Goal: Task Accomplishment & Management: Manage account settings

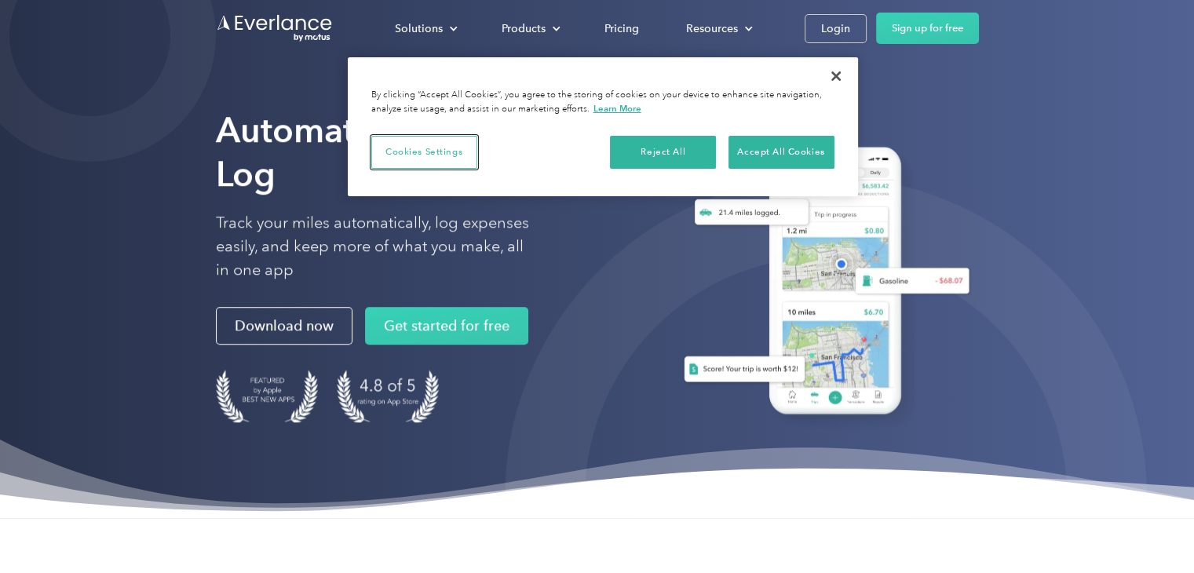
click at [415, 147] on button "Cookies Settings" at bounding box center [424, 152] width 106 height 33
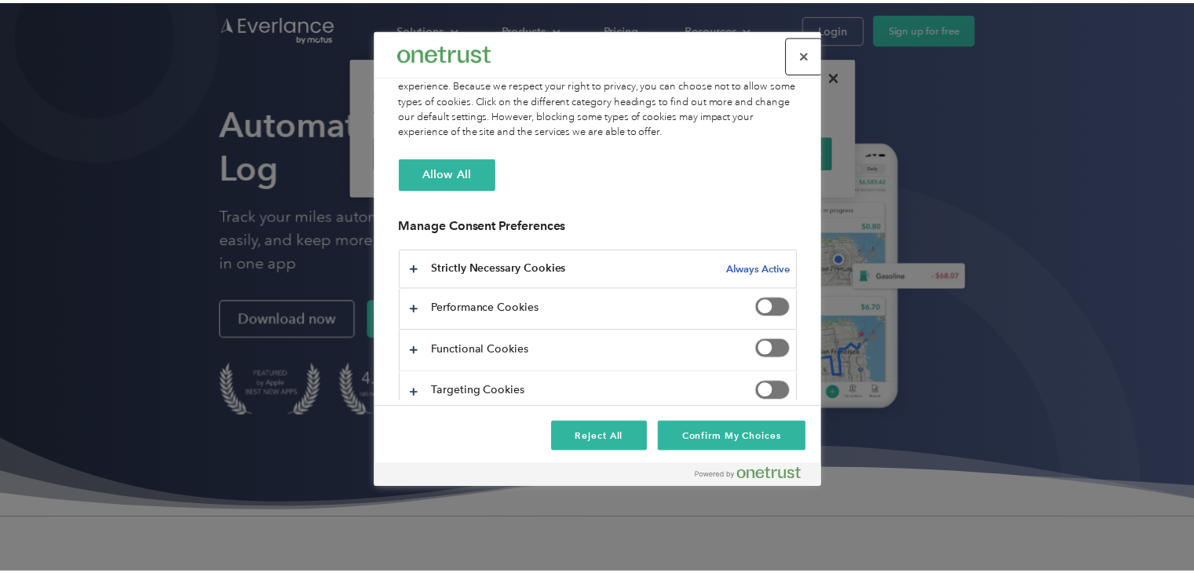
scroll to position [104, 0]
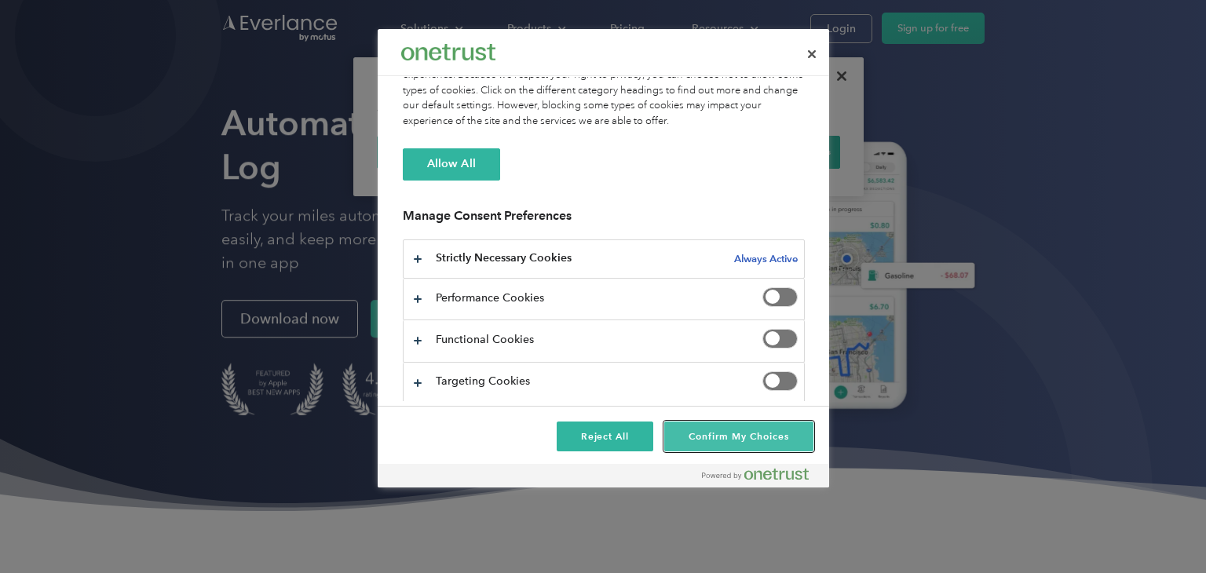
click at [725, 438] on button "Confirm My Choices" at bounding box center [738, 437] width 148 height 30
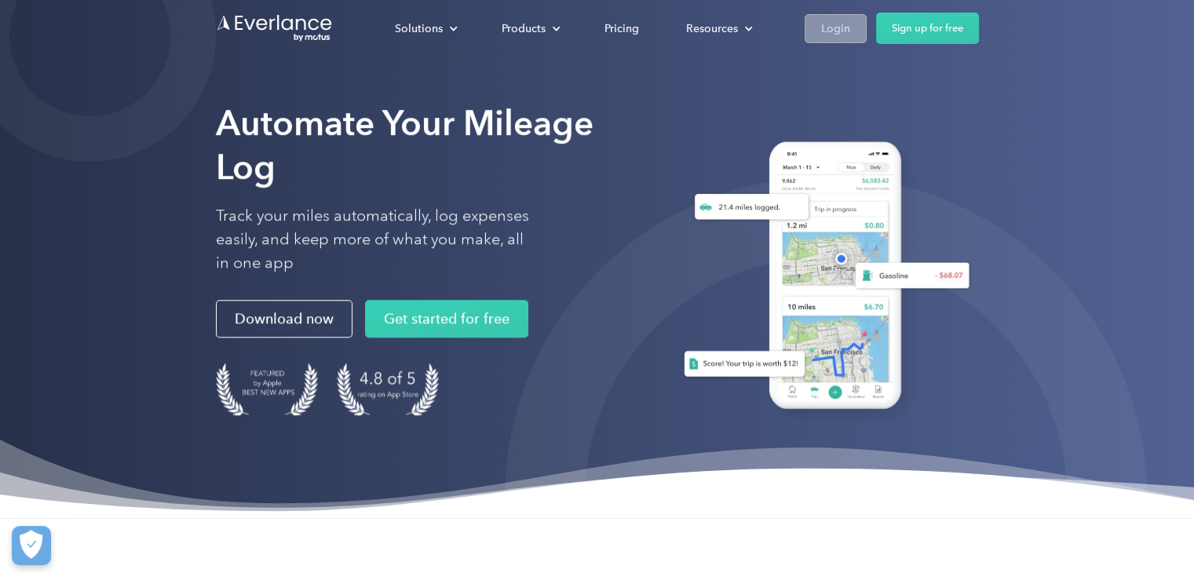
click at [843, 35] on div "Login" at bounding box center [835, 29] width 29 height 20
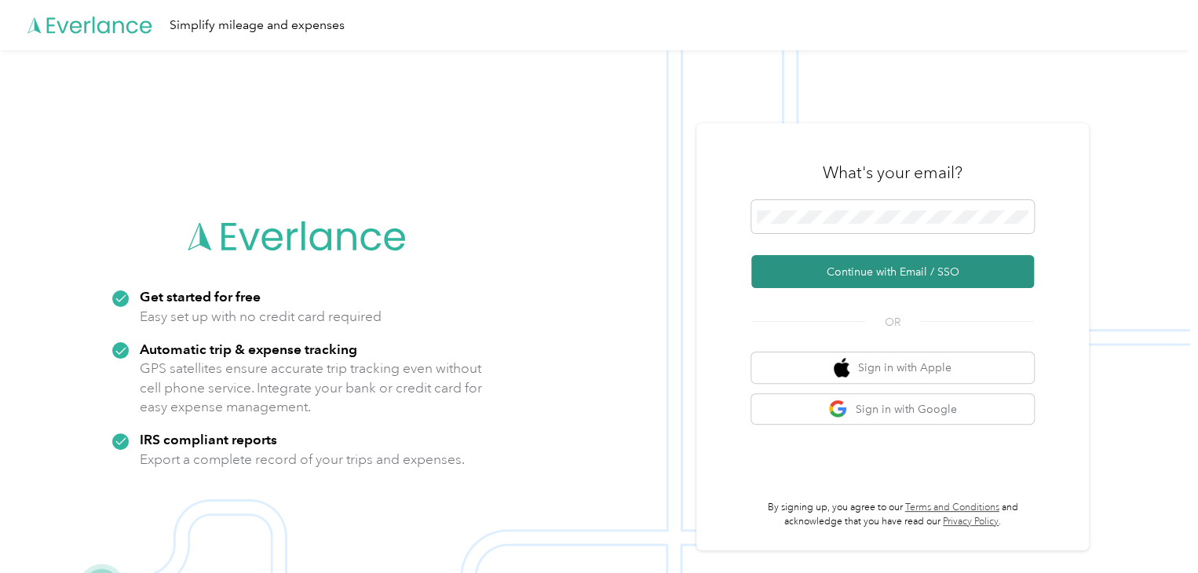
click at [850, 262] on button "Continue with Email / SSO" at bounding box center [892, 271] width 283 height 33
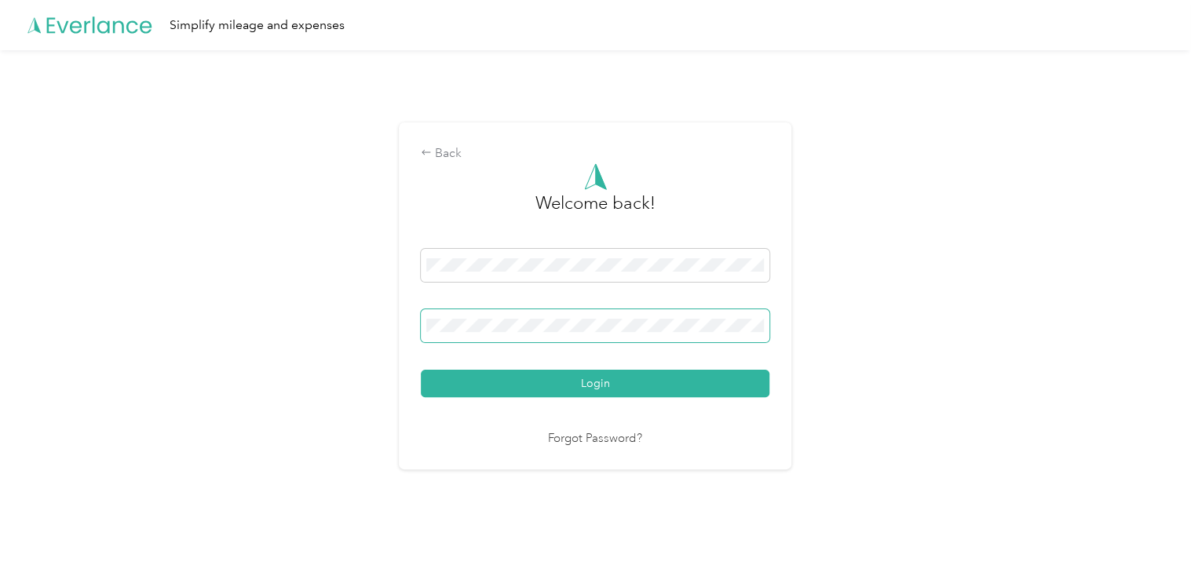
click at [421, 370] on button "Login" at bounding box center [595, 383] width 349 height 27
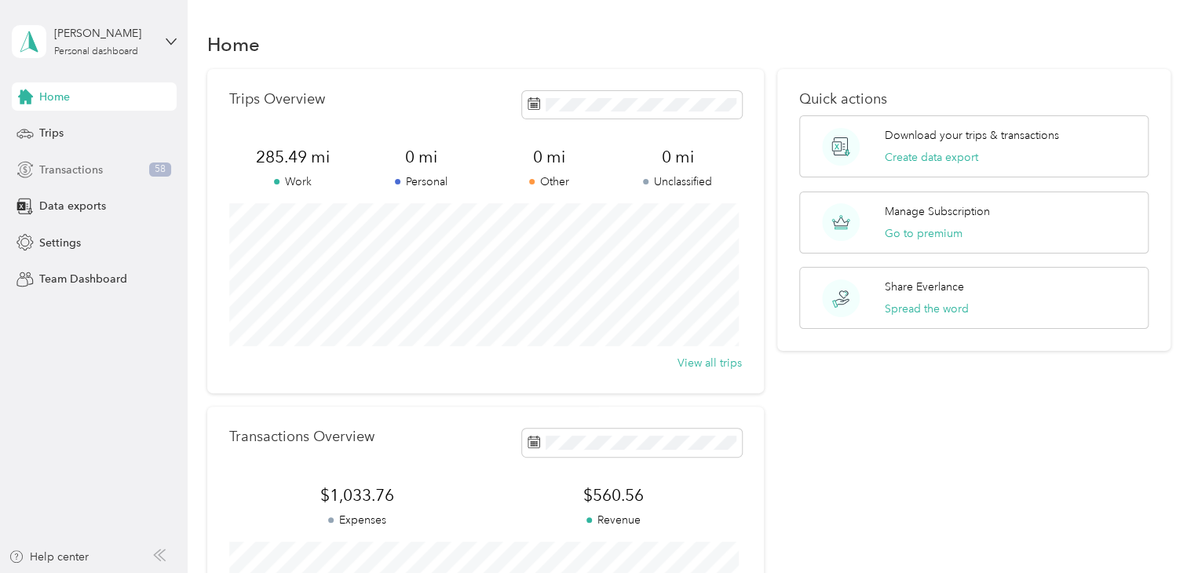
click at [75, 163] on span "Transactions" at bounding box center [71, 170] width 64 height 16
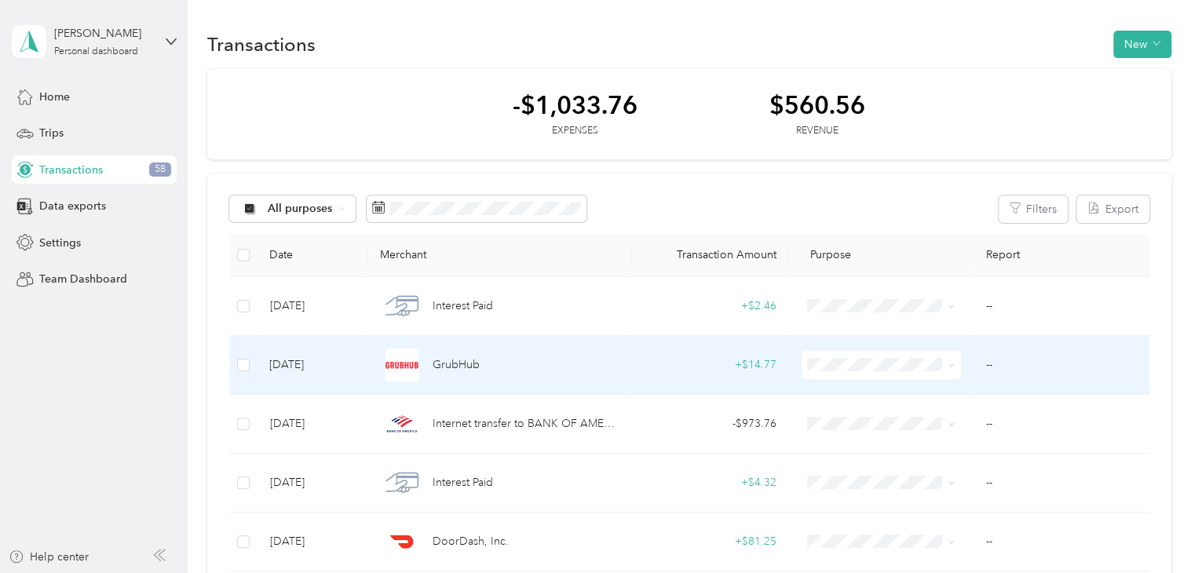
scroll to position [79, 0]
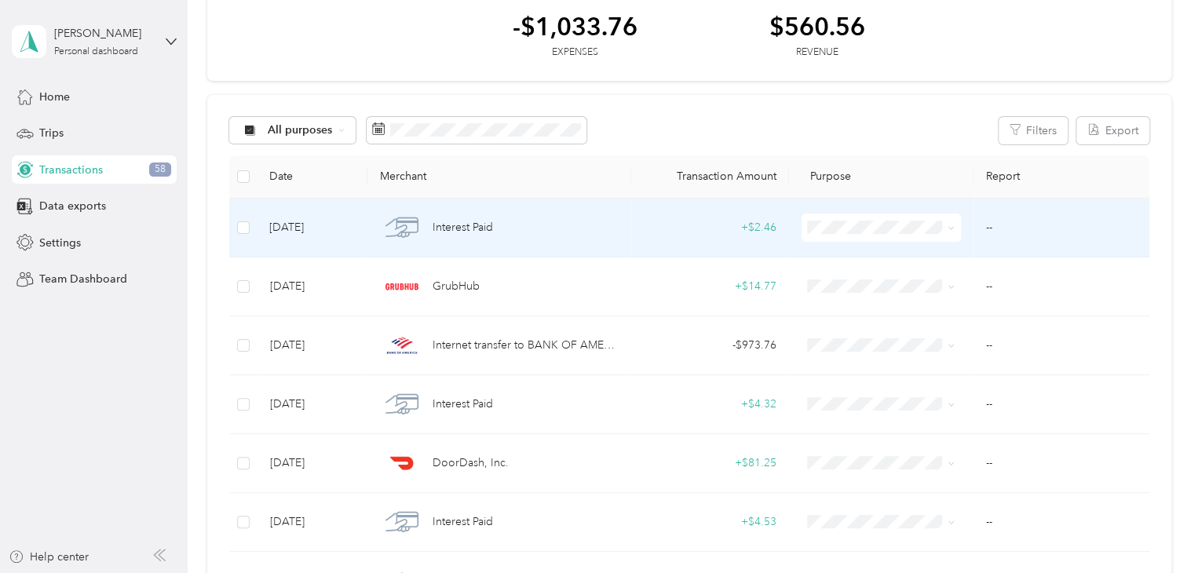
click at [942, 230] on span at bounding box center [948, 227] width 13 height 17
click at [870, 285] on li "Personal" at bounding box center [878, 283] width 159 height 27
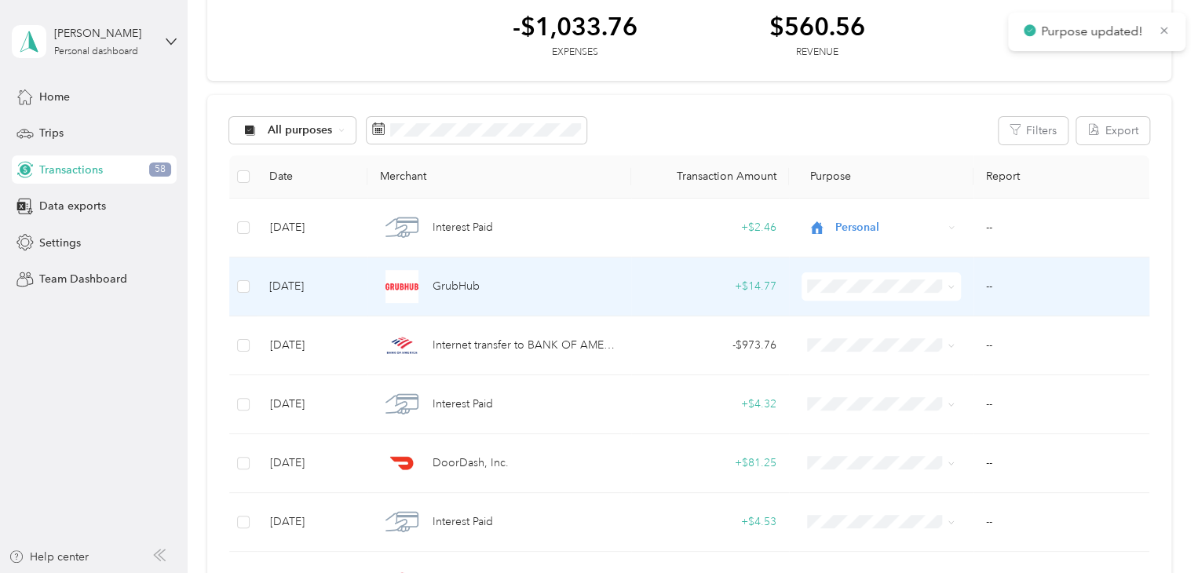
click at [948, 287] on icon at bounding box center [951, 286] width 7 height 7
click at [876, 362] on span "Grubhub" at bounding box center [892, 364] width 108 height 16
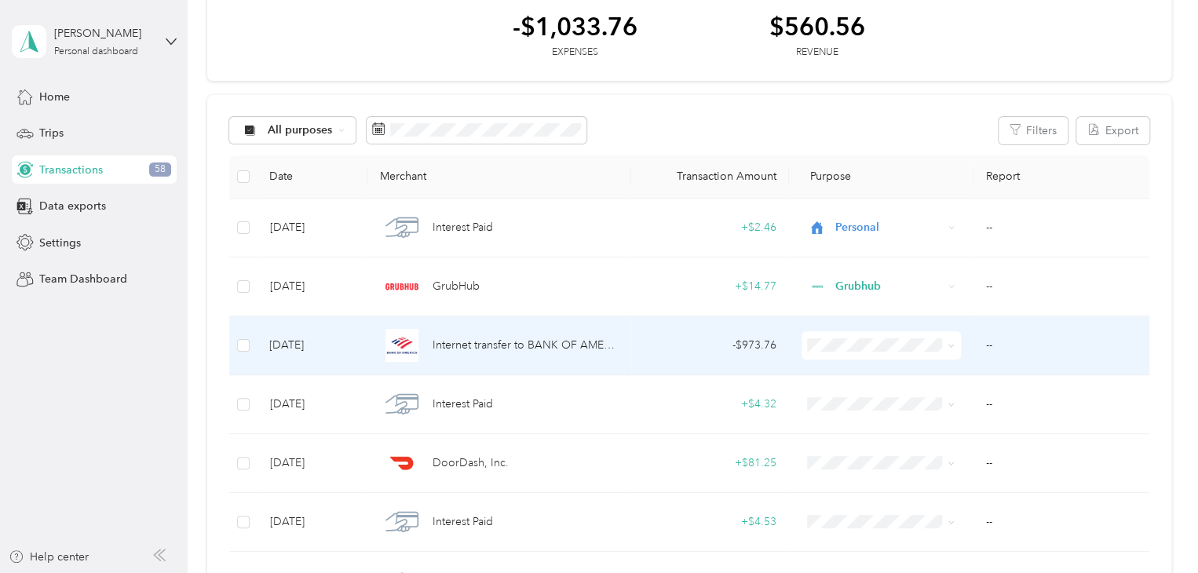
click at [955, 342] on span at bounding box center [881, 345] width 159 height 28
click at [948, 343] on icon at bounding box center [951, 345] width 7 height 7
click at [882, 141] on li "Personal" at bounding box center [878, 150] width 159 height 27
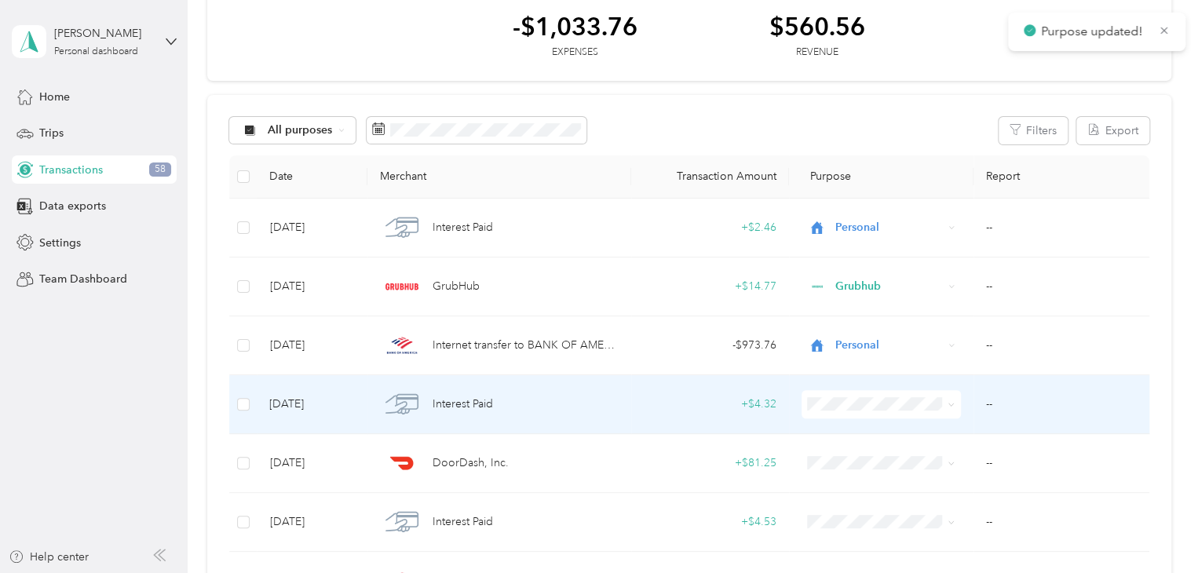
click at [948, 400] on span at bounding box center [951, 403] width 7 height 13
click at [861, 205] on span "Personal" at bounding box center [892, 205] width 108 height 16
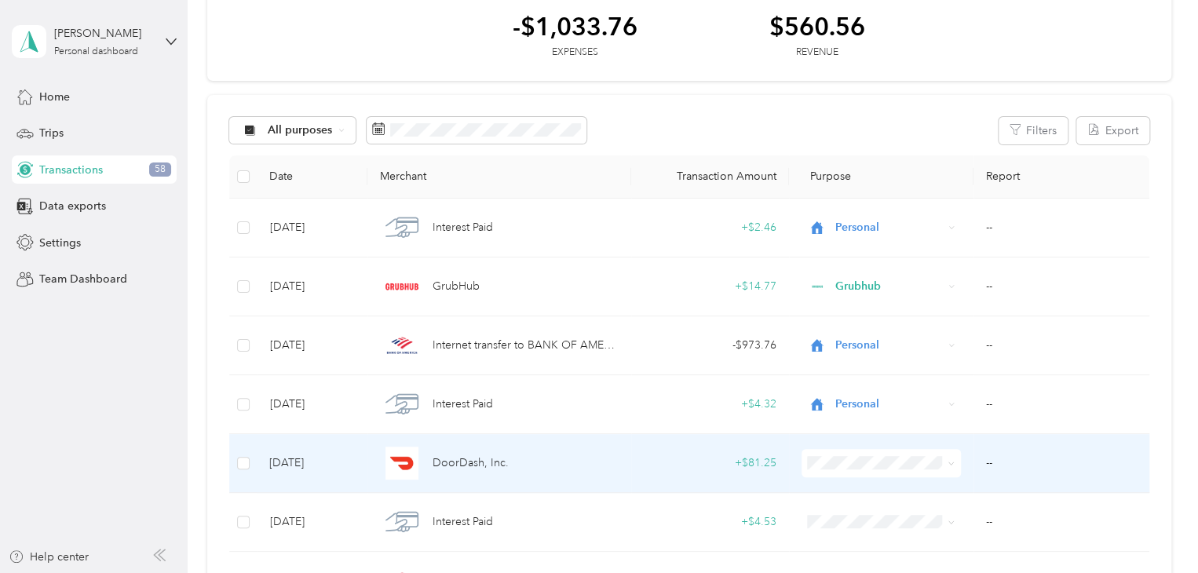
click at [880, 352] on li "Doordash" at bounding box center [878, 342] width 159 height 27
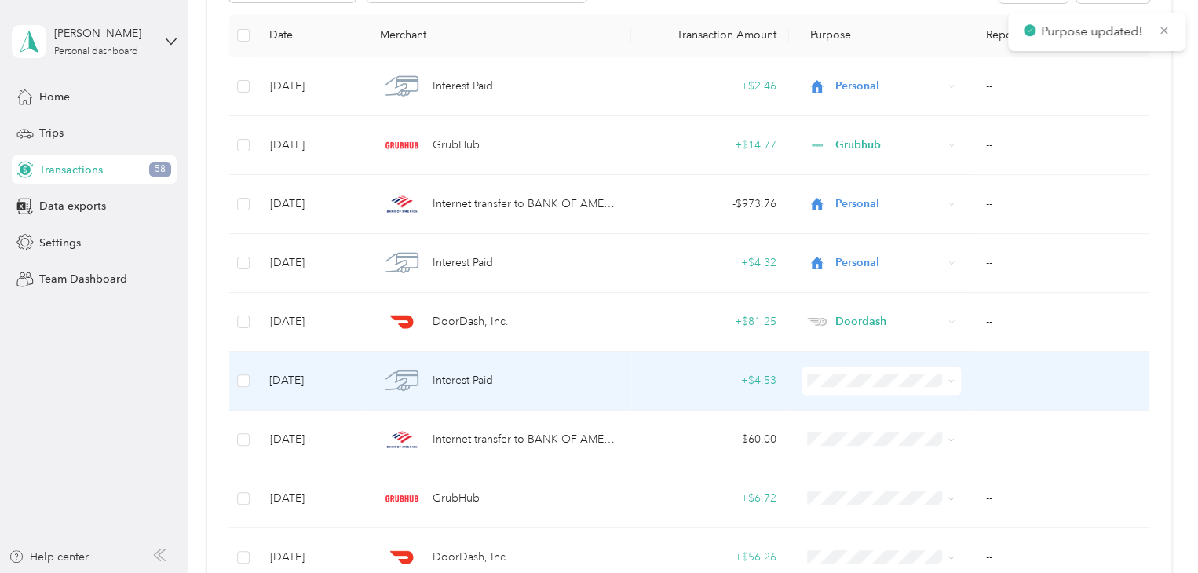
scroll to position [236, 0]
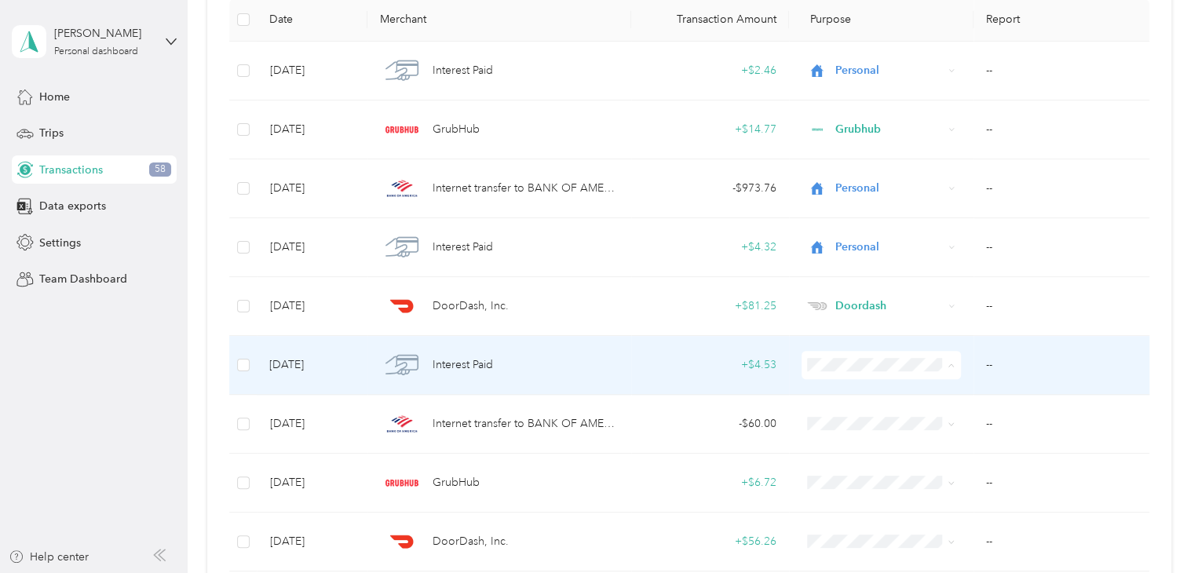
click at [870, 172] on li "Personal" at bounding box center [878, 169] width 159 height 27
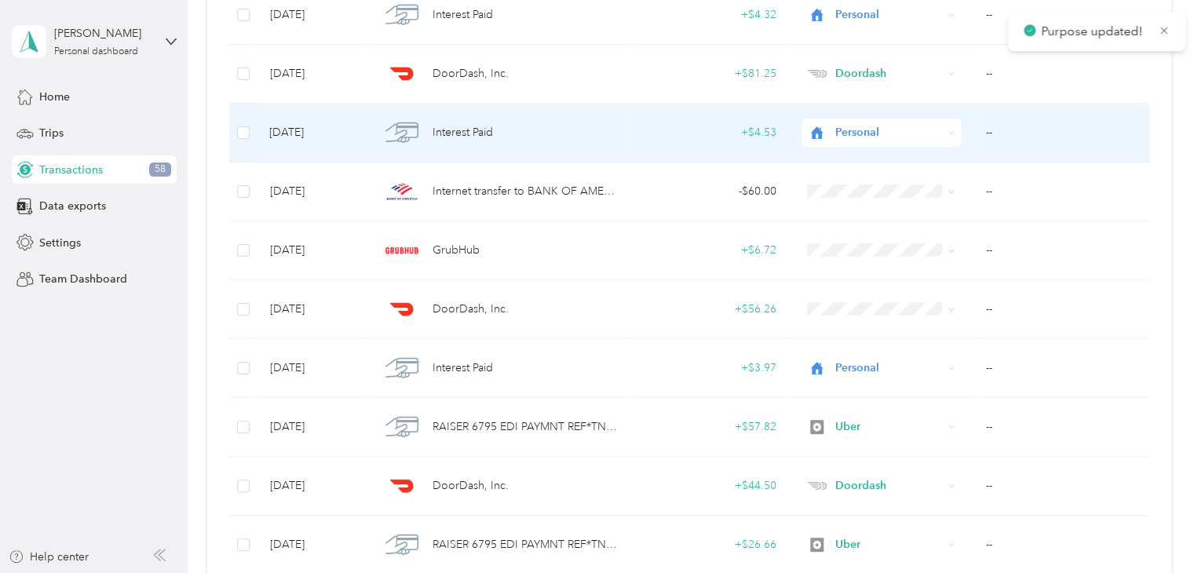
scroll to position [471, 0]
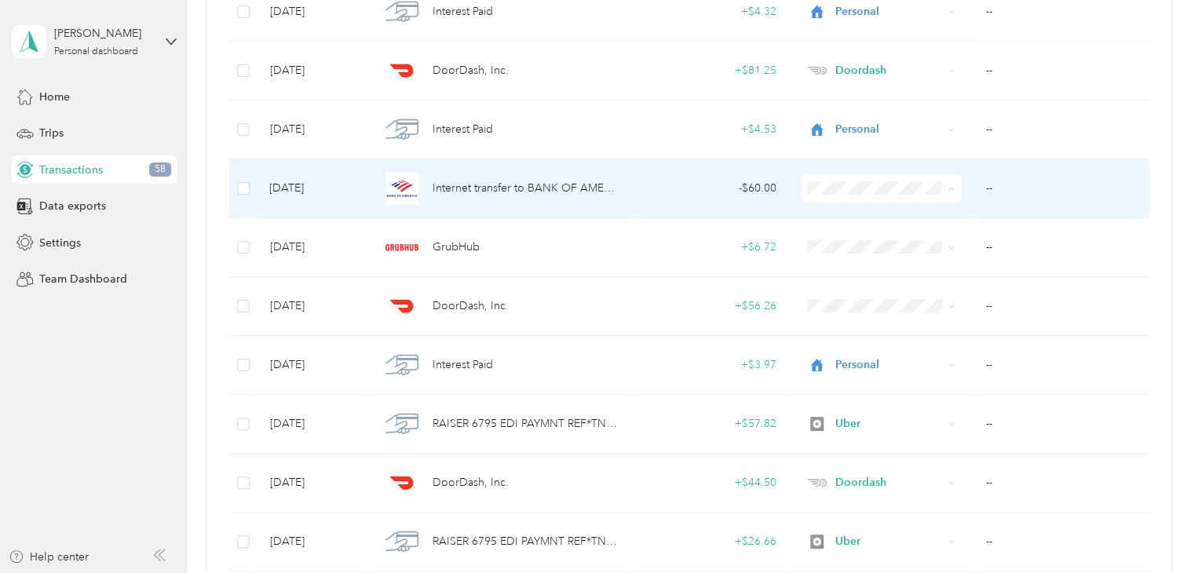
click at [861, 246] on li "Personal" at bounding box center [878, 244] width 159 height 27
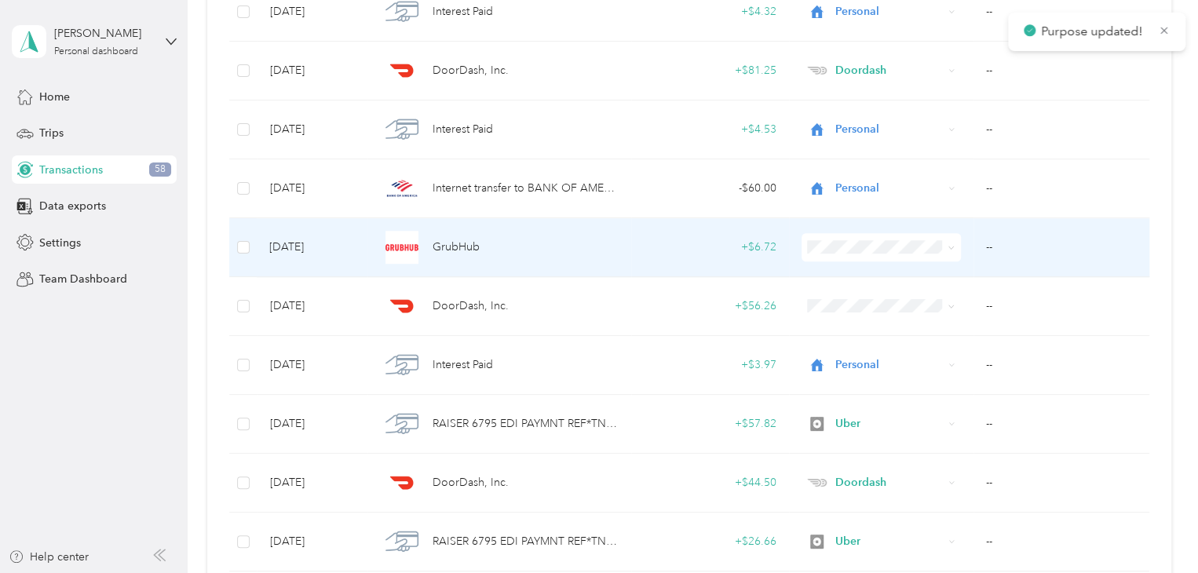
click at [870, 258] on span at bounding box center [881, 247] width 159 height 28
click at [860, 331] on li "Grubhub" at bounding box center [878, 325] width 159 height 27
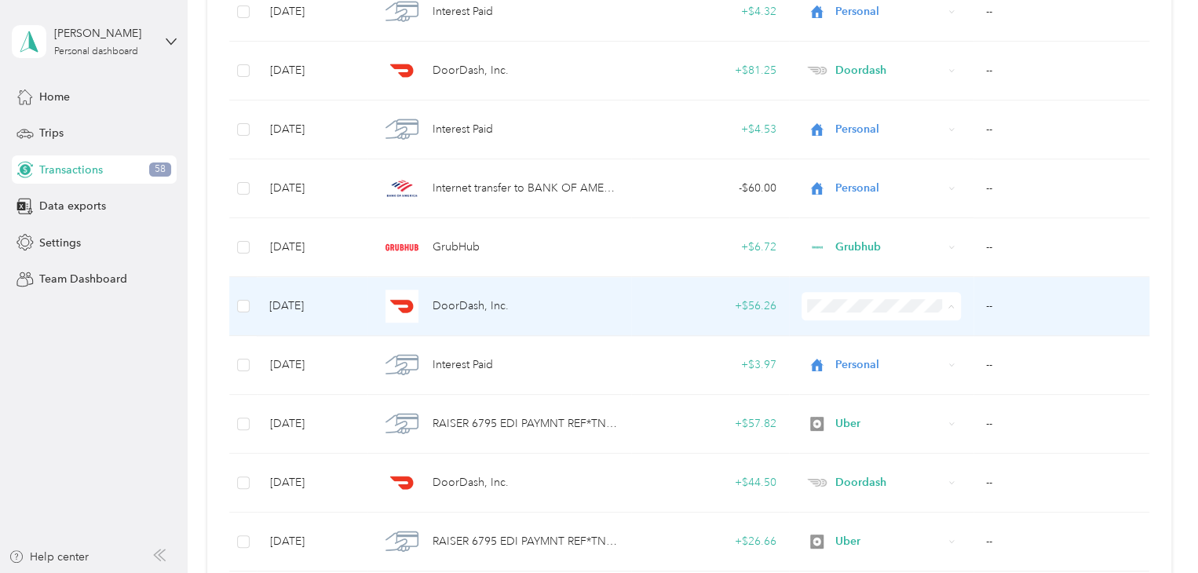
click at [864, 450] on ol "Work Personal Grubhub Amazon Flex Doordash Uber Other Charity Medical Moving Co…" at bounding box center [878, 430] width 159 height 220
click at [856, 440] on span "Doordash" at bounding box center [892, 438] width 108 height 16
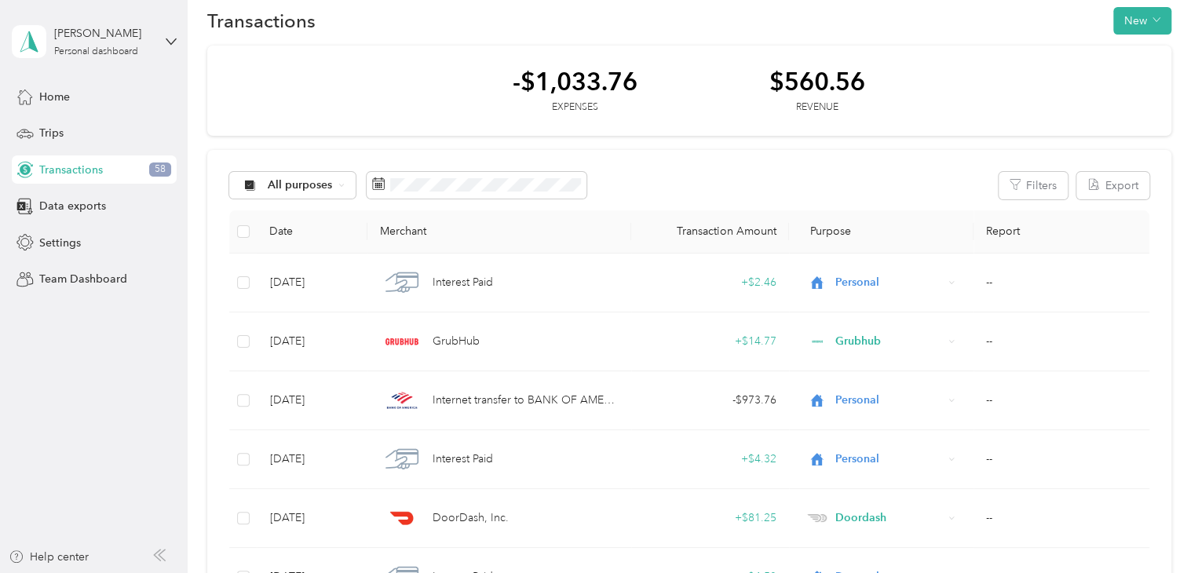
scroll to position [0, 0]
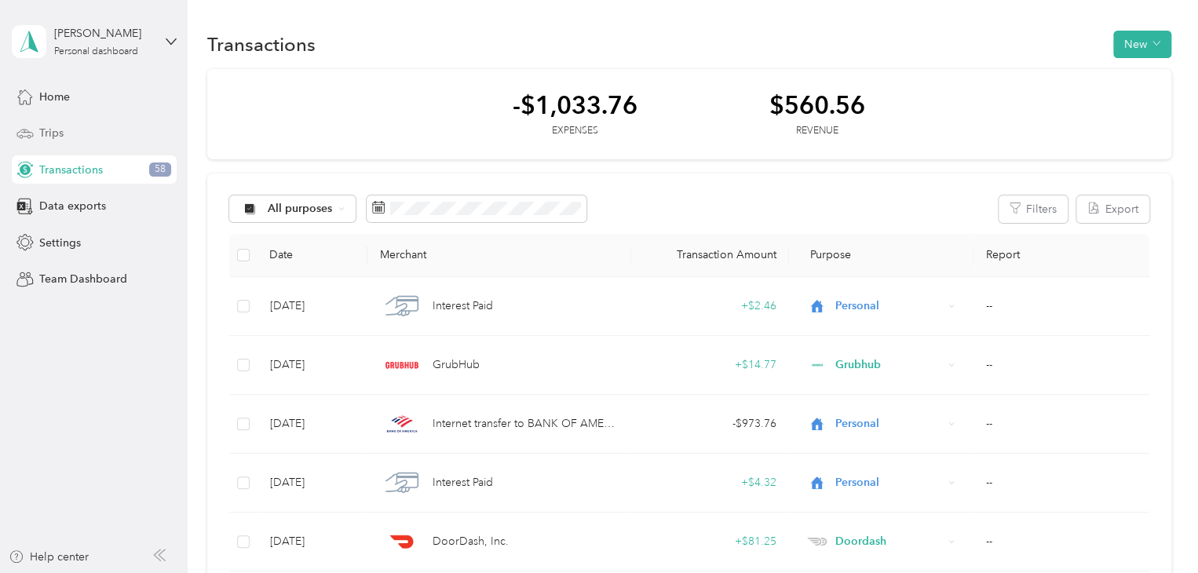
click at [63, 129] on div "Trips" at bounding box center [94, 133] width 165 height 28
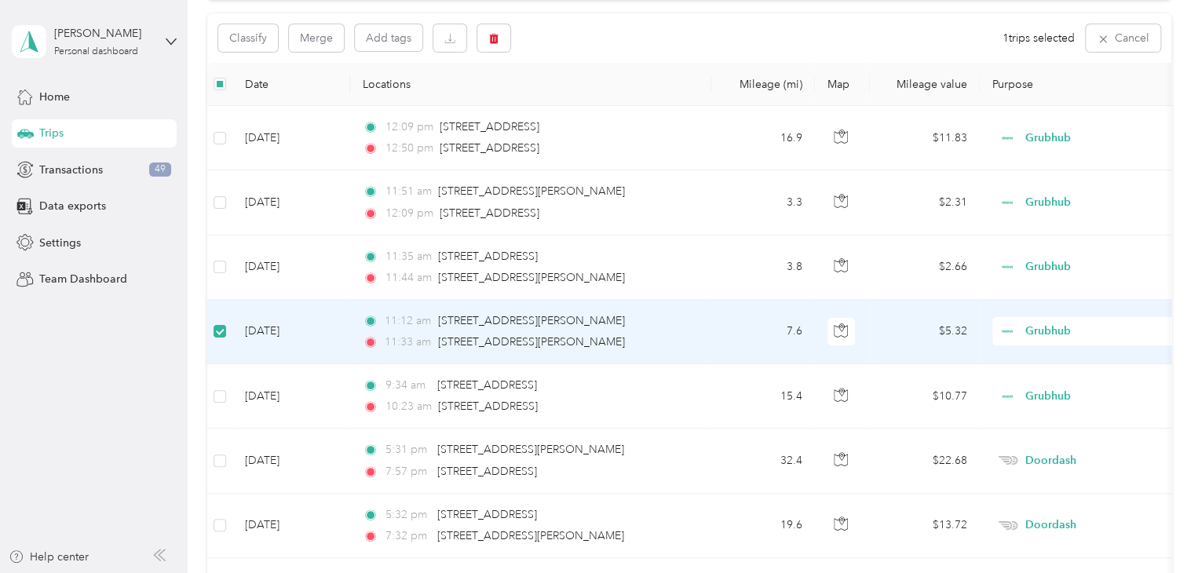
scroll to position [155, 0]
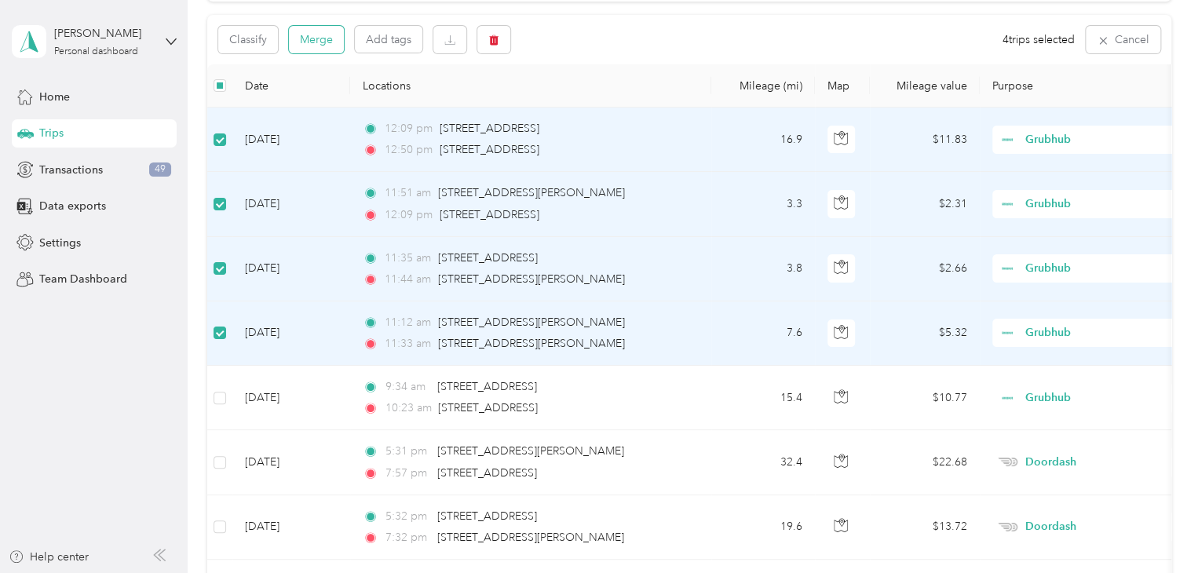
click at [320, 40] on button "Merge" at bounding box center [316, 39] width 55 height 27
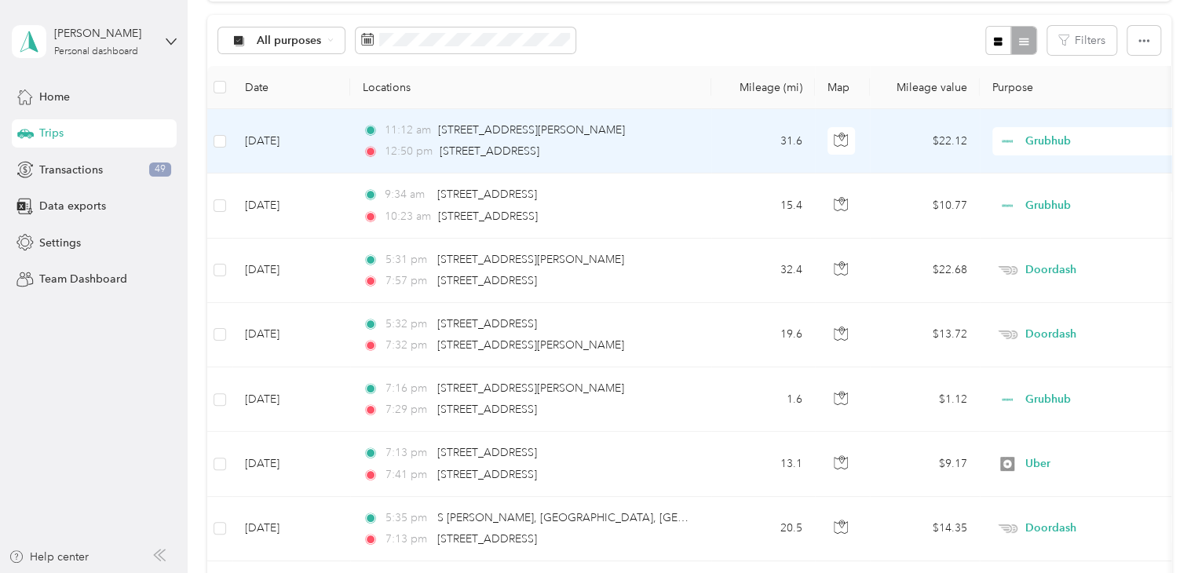
click at [265, 141] on td "[DATE]" at bounding box center [291, 141] width 118 height 64
click at [265, 572] on div at bounding box center [595, 573] width 1190 height 0
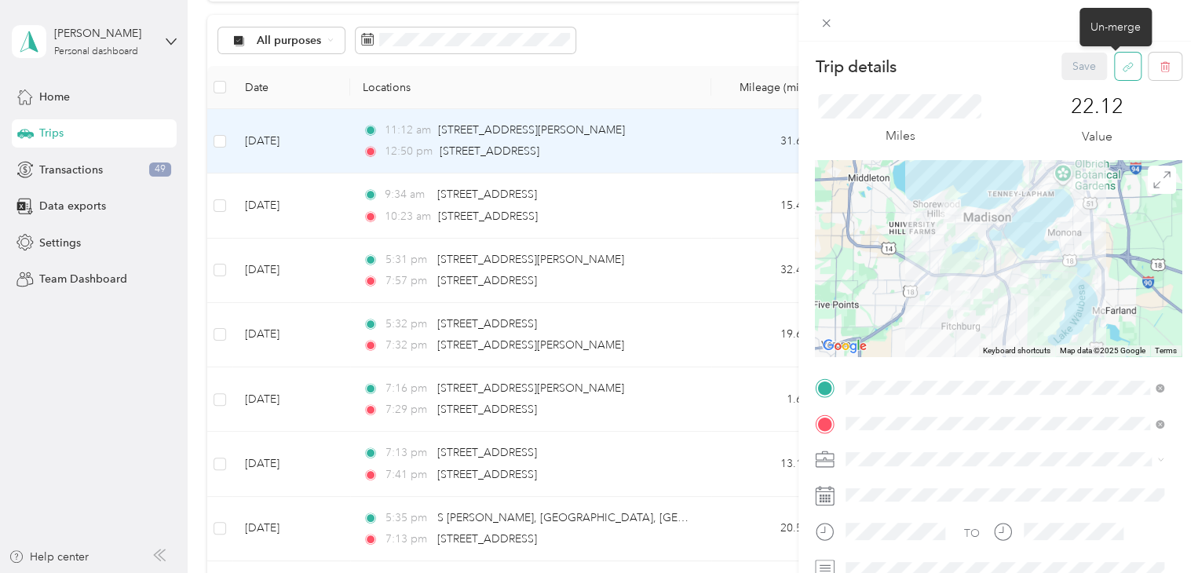
click at [1122, 67] on icon "button" at bounding box center [1128, 67] width 12 height 12
click at [1069, 77] on button "Yes" at bounding box center [1073, 77] width 31 height 25
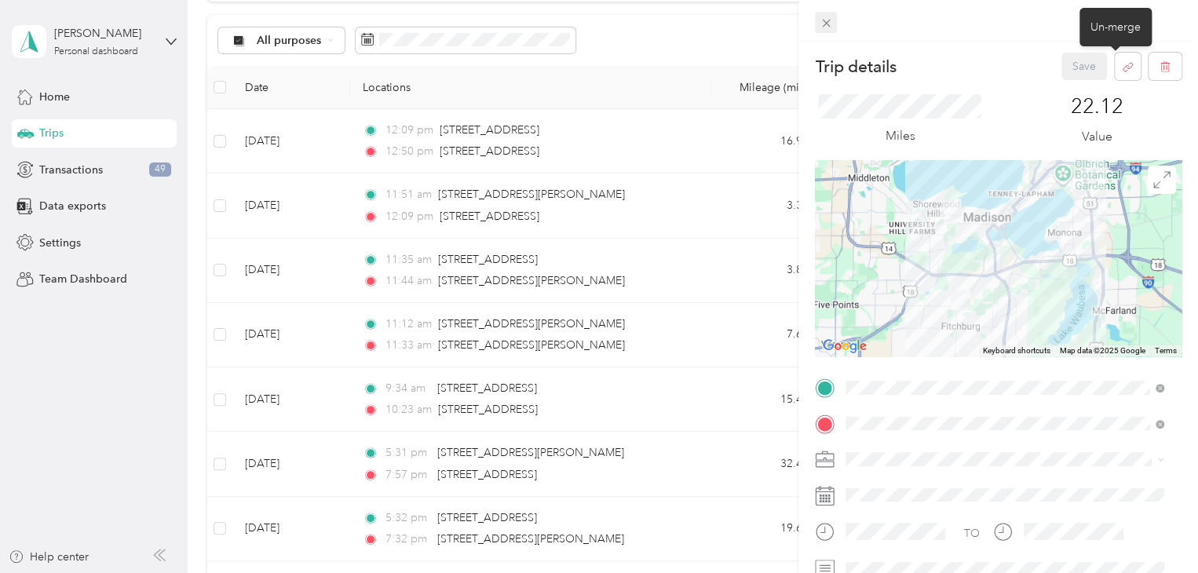
click at [824, 20] on icon at bounding box center [826, 22] width 13 height 13
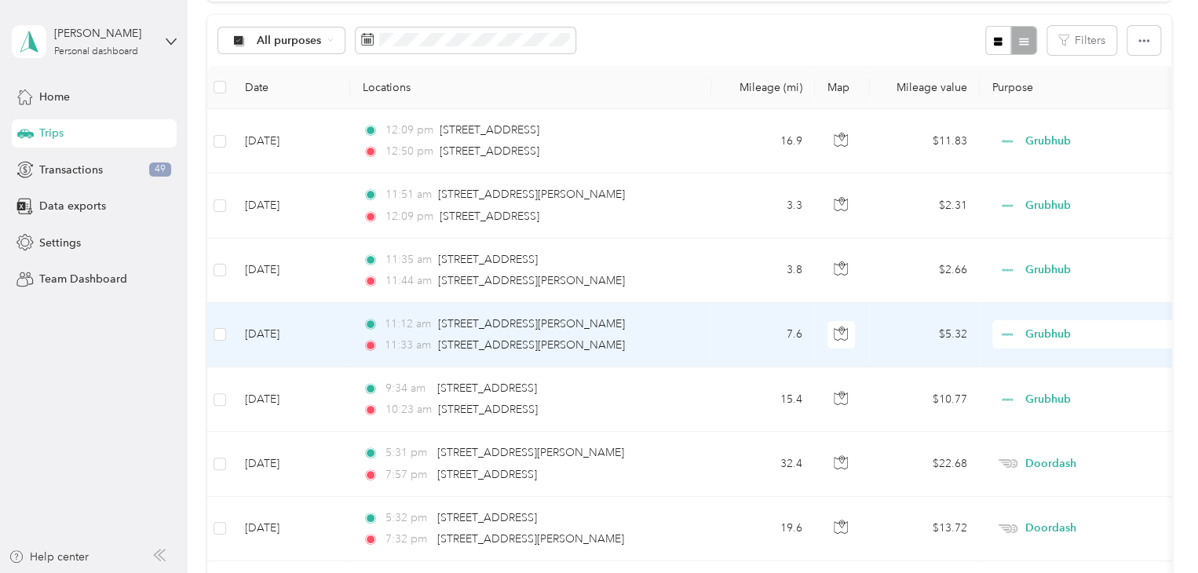
click at [708, 339] on td "11:12 am [STREET_ADDRESS][PERSON_NAME] 11:33 am 1–[STREET_ADDRESS][PERSON_NAME]" at bounding box center [530, 335] width 361 height 64
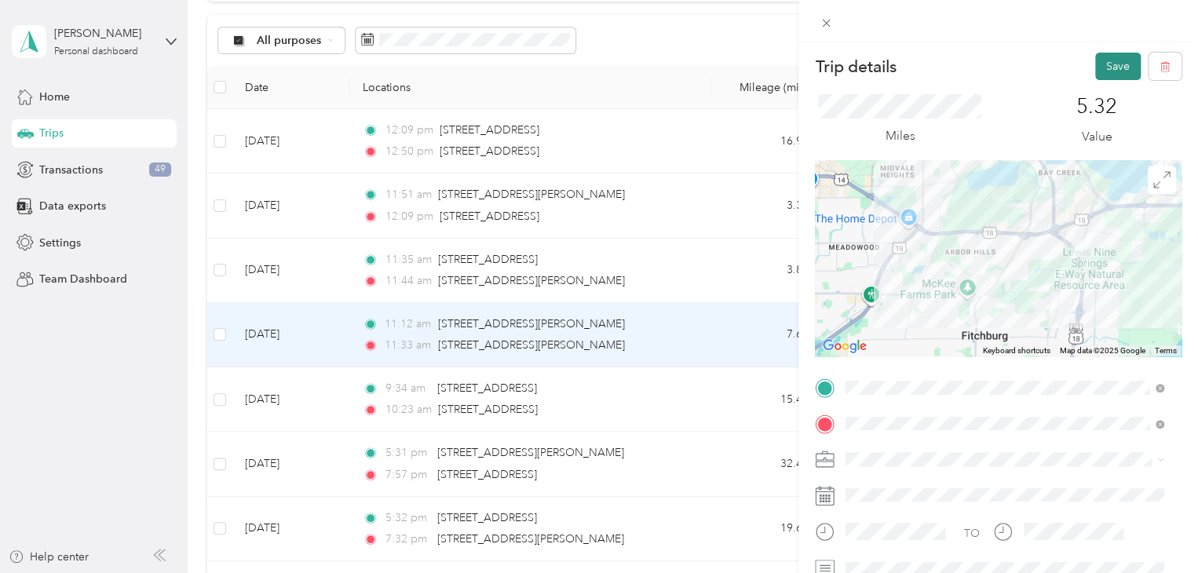
click at [1103, 71] on button "Save" at bounding box center [1118, 66] width 46 height 27
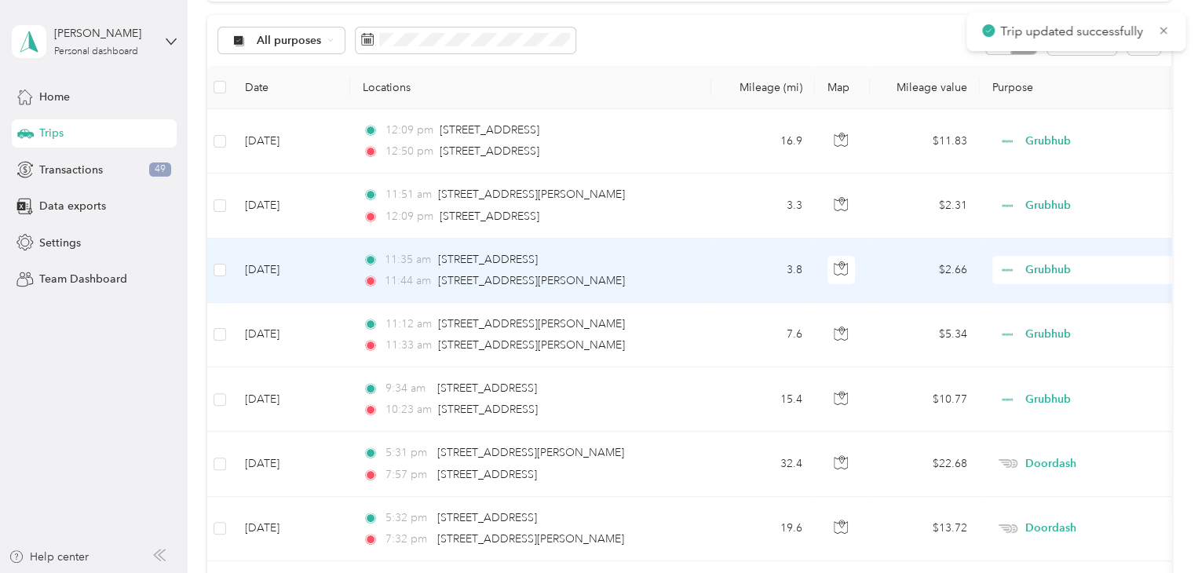
click at [660, 274] on div "11:44 am [STREET_ADDRESS][PERSON_NAME]" at bounding box center [528, 280] width 330 height 17
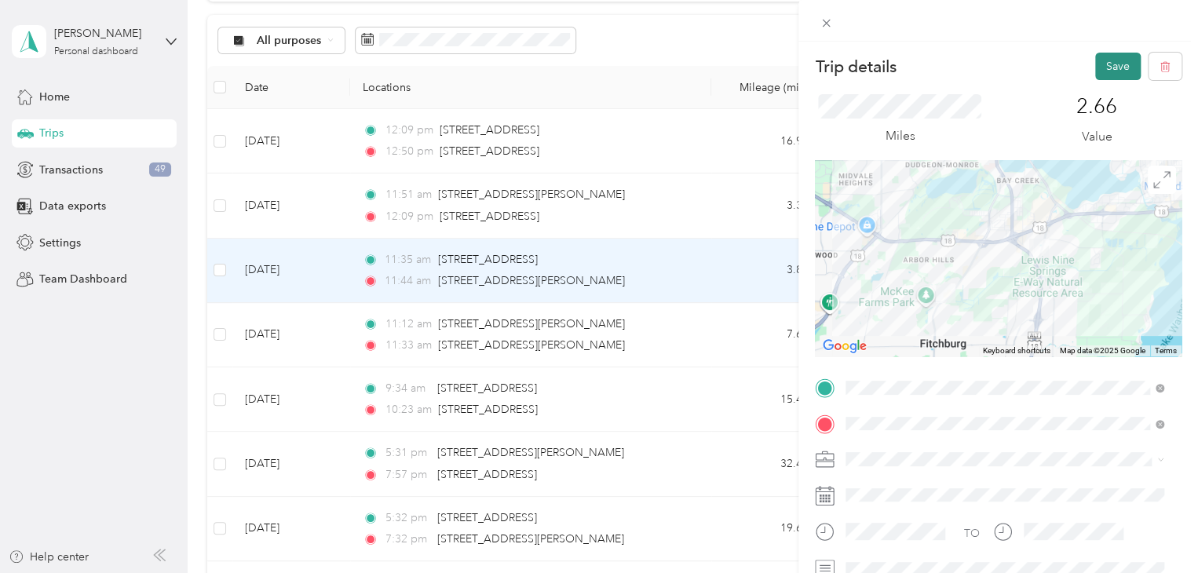
click at [1096, 63] on button "Save" at bounding box center [1118, 66] width 46 height 27
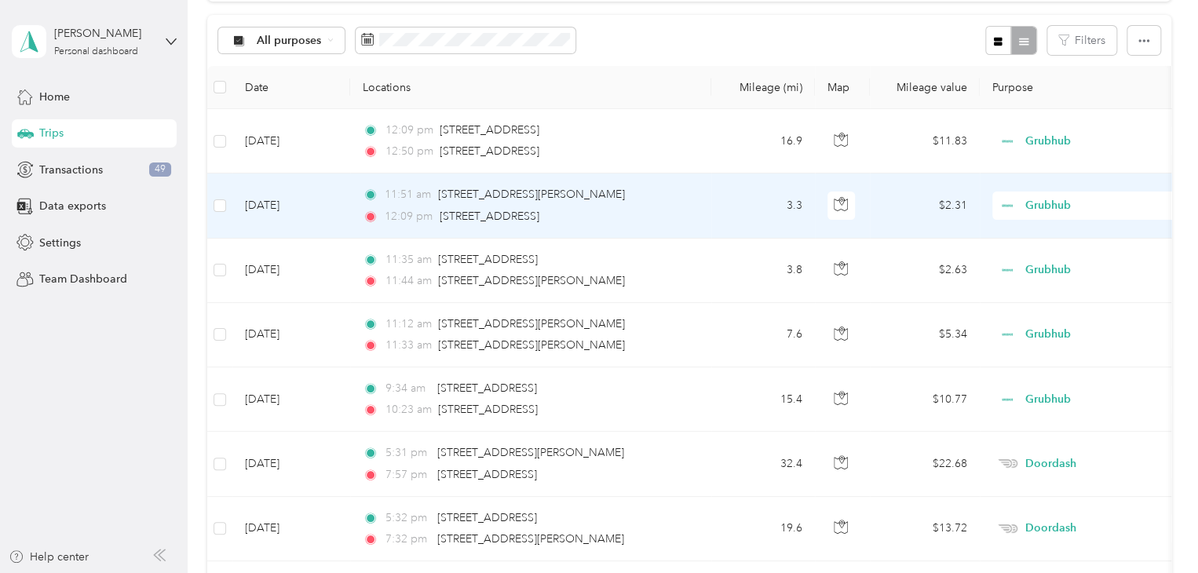
click at [679, 205] on div "11:51 am [STREET_ADDRESS][PERSON_NAME] 12:09 pm [STREET_ADDRESS]" at bounding box center [528, 205] width 330 height 38
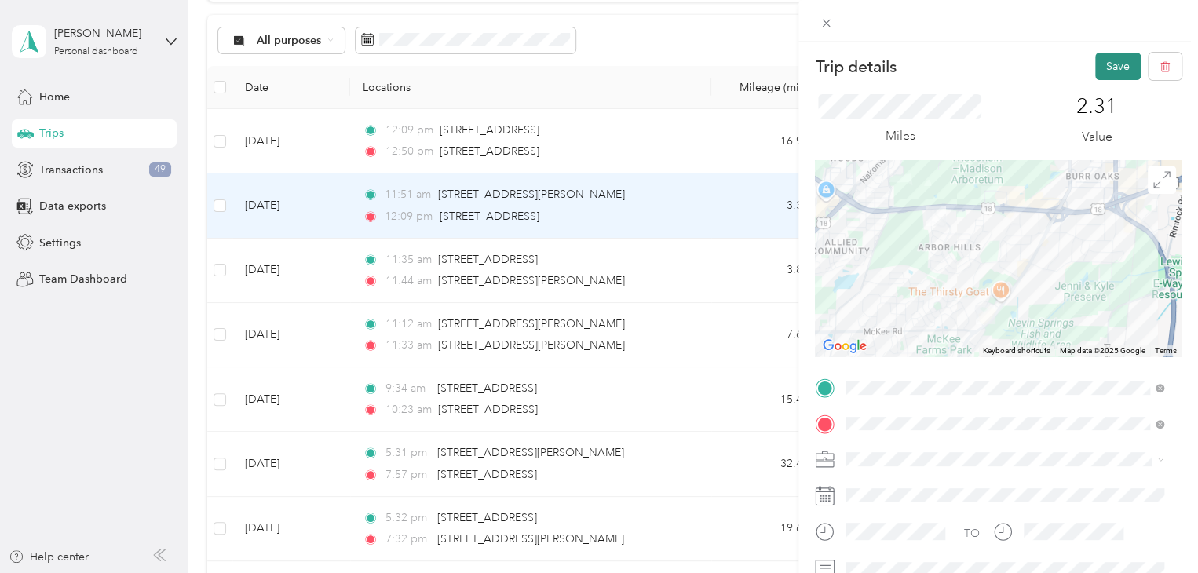
click at [1096, 60] on button "Save" at bounding box center [1118, 66] width 46 height 27
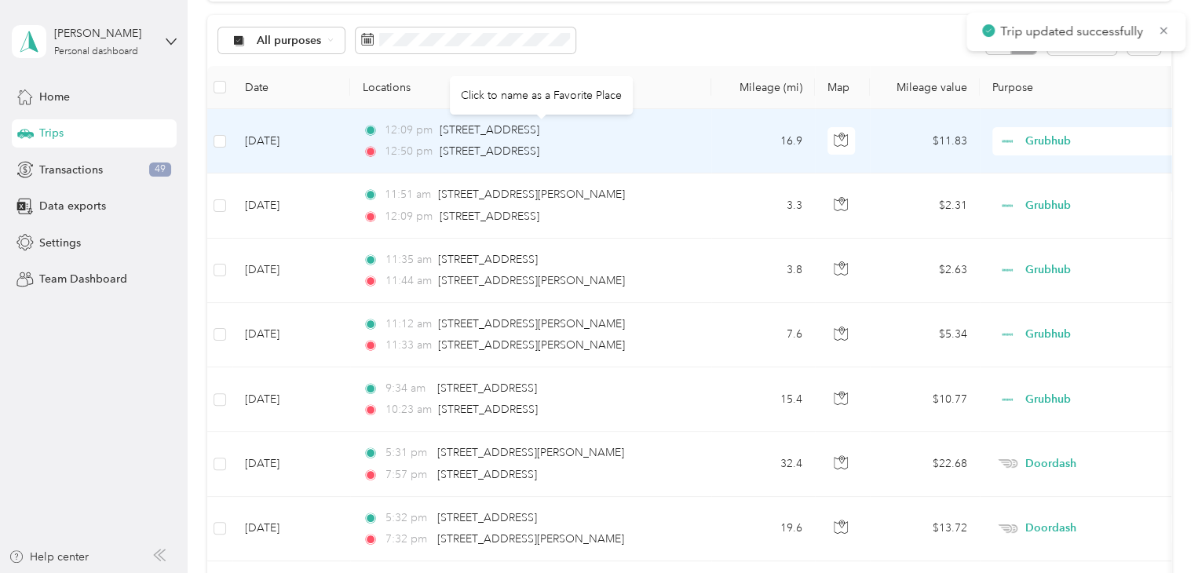
click at [539, 137] on div "[STREET_ADDRESS]" at bounding box center [490, 130] width 100 height 17
click at [707, 130] on td "12:09 pm 2821–[STREET_ADDRESS] 12:50 pm [STREET_ADDRESS]" at bounding box center [530, 141] width 361 height 64
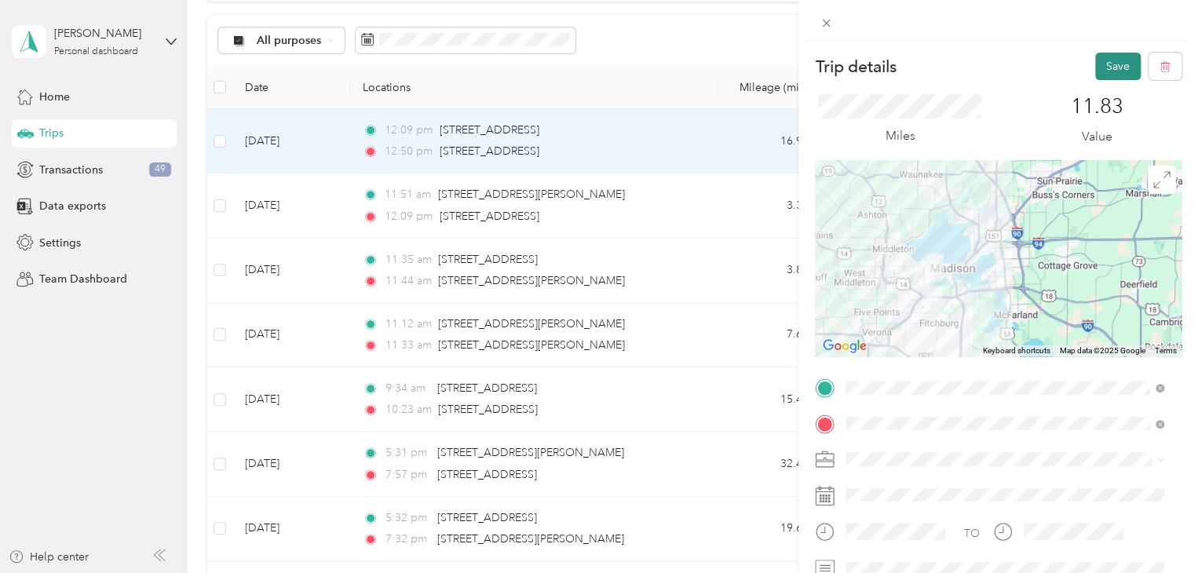
click at [1095, 67] on button "Save" at bounding box center [1118, 66] width 46 height 27
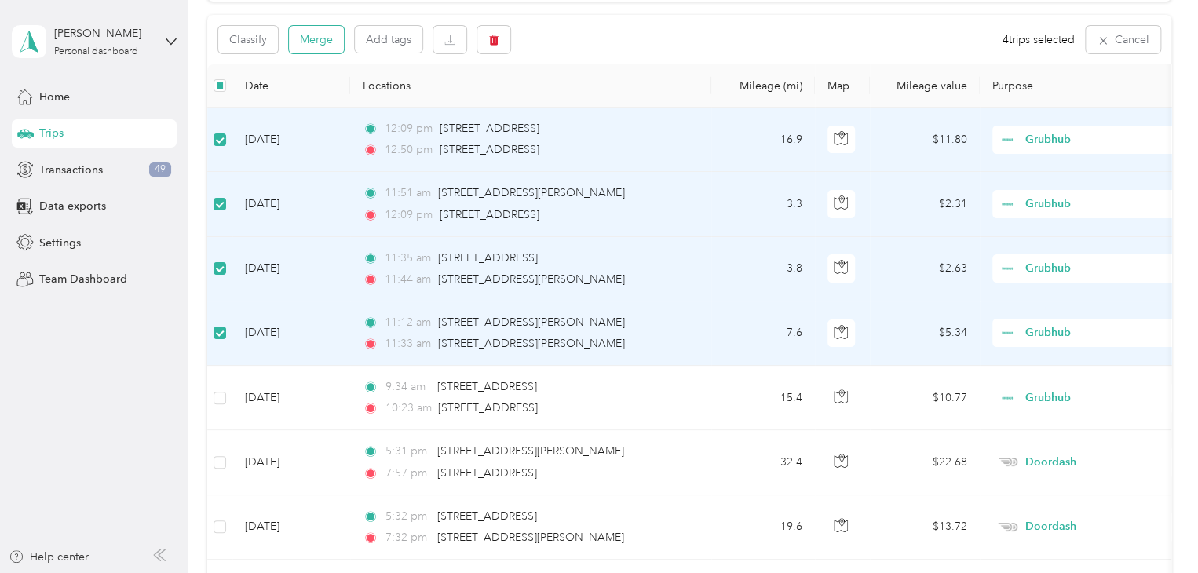
click at [326, 45] on button "Merge" at bounding box center [316, 39] width 55 height 27
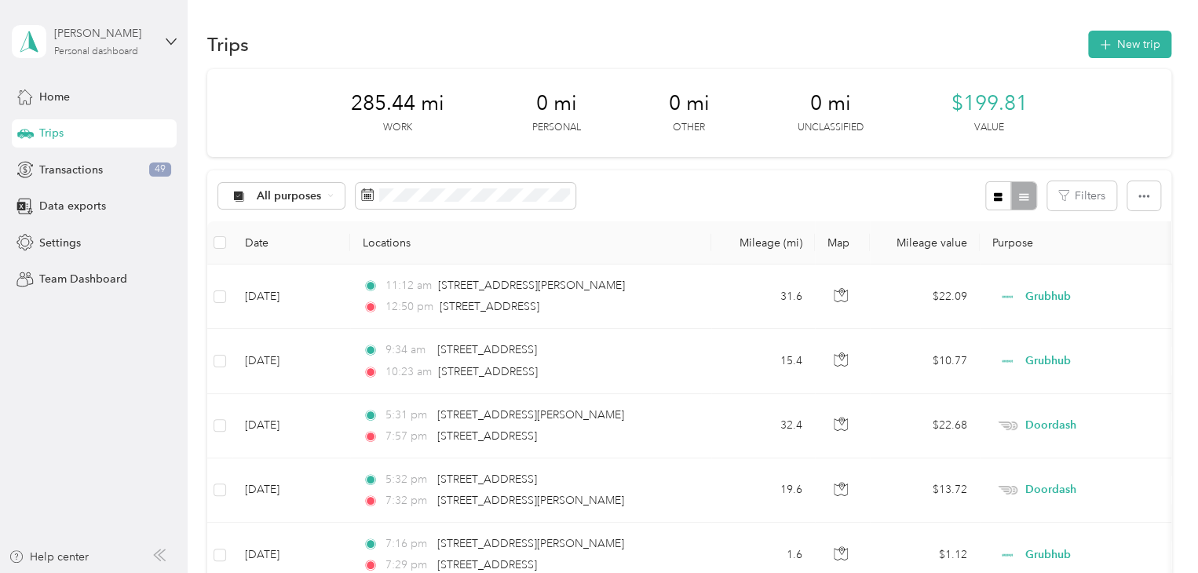
click at [104, 45] on div "[PERSON_NAME] Personal dashboard" at bounding box center [103, 40] width 98 height 31
click at [79, 131] on div "Log out" at bounding box center [177, 128] width 309 height 27
